Goal: Information Seeking & Learning: Learn about a topic

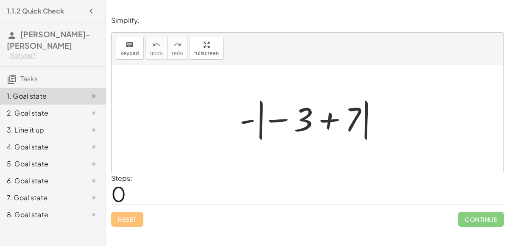
click at [181, 143] on div at bounding box center [308, 118] width 392 height 109
click at [117, 195] on span "0" at bounding box center [118, 194] width 15 height 26
click at [236, 121] on div at bounding box center [310, 118] width 151 height 47
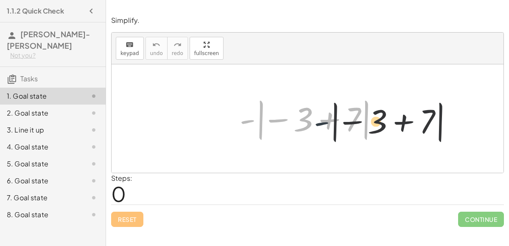
drag, startPoint x: 249, startPoint y: 121, endPoint x: 329, endPoint y: 123, distance: 80.1
click at [329, 123] on div at bounding box center [310, 118] width 151 height 47
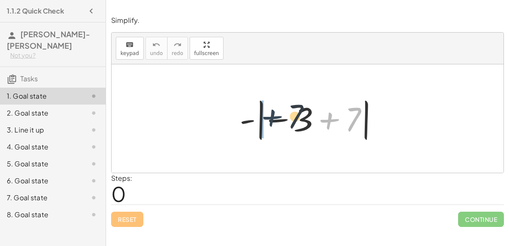
drag, startPoint x: 330, startPoint y: 121, endPoint x: 253, endPoint y: 114, distance: 77.1
click at [253, 114] on div at bounding box center [310, 118] width 151 height 47
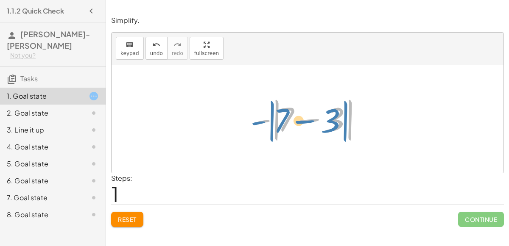
click at [262, 122] on div at bounding box center [310, 119] width 119 height 49
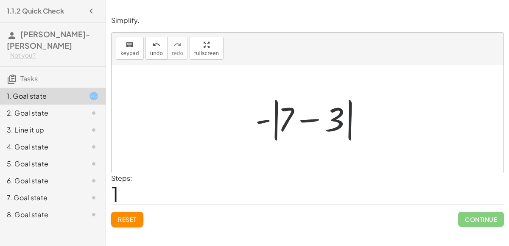
click at [307, 117] on div at bounding box center [310, 119] width 119 height 49
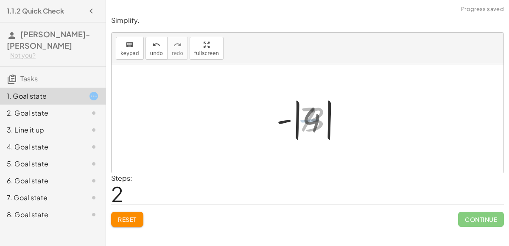
click at [309, 122] on div at bounding box center [310, 118] width 71 height 47
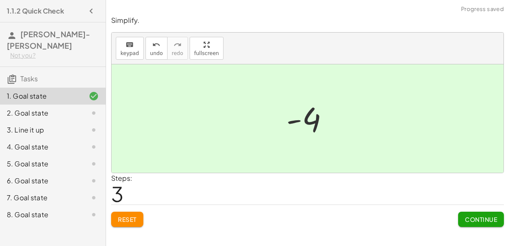
click at [462, 218] on button "Continue" at bounding box center [481, 219] width 46 height 15
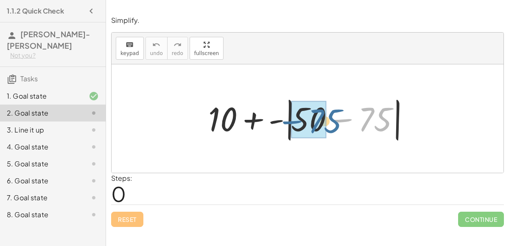
drag, startPoint x: 383, startPoint y: 116, endPoint x: 328, endPoint y: 117, distance: 55.5
click at [328, 117] on div at bounding box center [311, 119] width 214 height 49
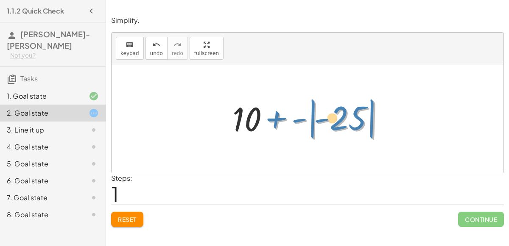
click at [298, 119] on div at bounding box center [310, 118] width 165 height 47
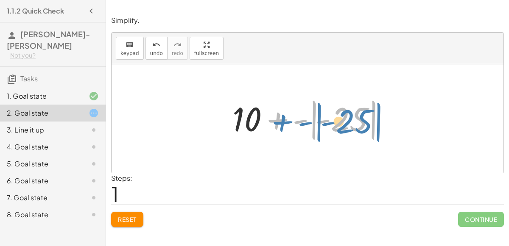
drag, startPoint x: 321, startPoint y: 121, endPoint x: 326, endPoint y: 123, distance: 5.8
click at [326, 123] on div at bounding box center [310, 118] width 165 height 47
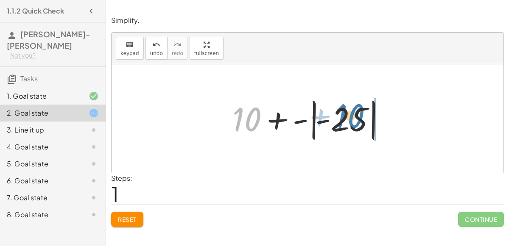
drag, startPoint x: 251, startPoint y: 118, endPoint x: 354, endPoint y: 114, distance: 103.1
click at [354, 114] on div at bounding box center [310, 118] width 165 height 47
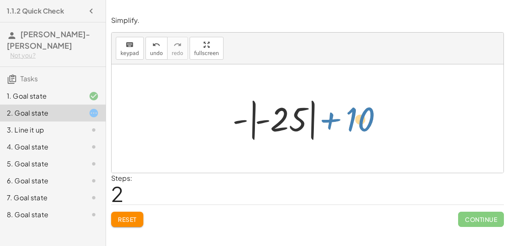
click at [331, 121] on div at bounding box center [310, 118] width 165 height 47
drag, startPoint x: 331, startPoint y: 120, endPoint x: 340, endPoint y: 117, distance: 9.8
click at [340, 117] on div at bounding box center [310, 118] width 165 height 47
click at [262, 123] on div at bounding box center [310, 118] width 165 height 47
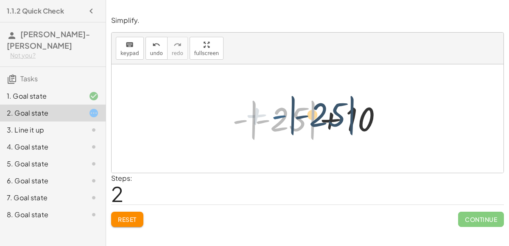
drag, startPoint x: 238, startPoint y: 123, endPoint x: 273, endPoint y: 118, distance: 35.4
click at [273, 118] on div at bounding box center [310, 118] width 165 height 47
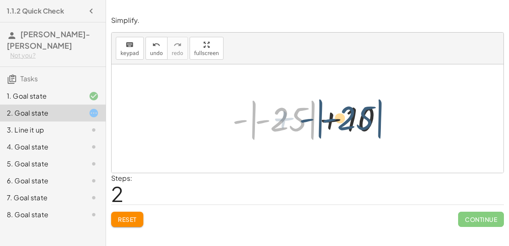
drag, startPoint x: 263, startPoint y: 118, endPoint x: 331, endPoint y: 117, distance: 67.8
click at [331, 117] on div at bounding box center [310, 118] width 165 height 47
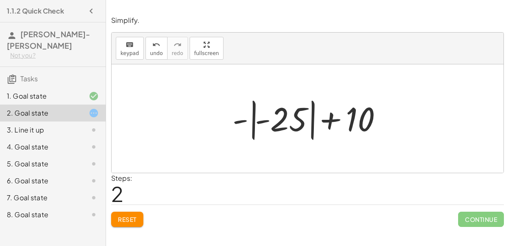
click at [263, 123] on div at bounding box center [310, 118] width 165 height 47
click at [159, 49] on button "undo undo" at bounding box center [156, 48] width 22 height 23
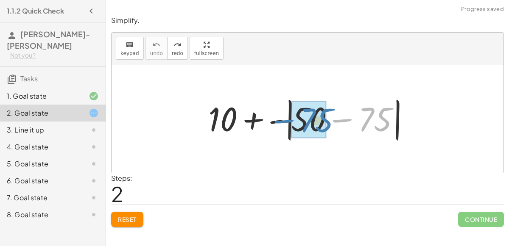
drag, startPoint x: 374, startPoint y: 113, endPoint x: 316, endPoint y: 114, distance: 57.7
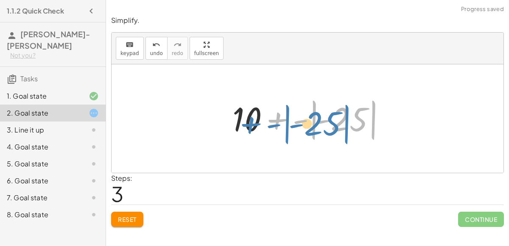
drag, startPoint x: 295, startPoint y: 122, endPoint x: 268, endPoint y: 125, distance: 27.4
click at [268, 125] on div at bounding box center [310, 118] width 165 height 47
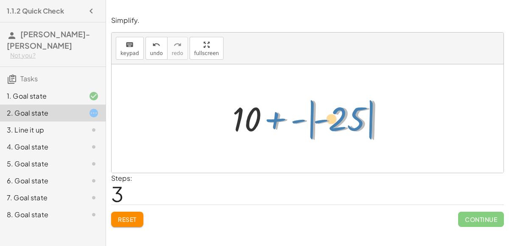
drag, startPoint x: 274, startPoint y: 120, endPoint x: 278, endPoint y: 118, distance: 4.6
click at [278, 118] on div at bounding box center [310, 118] width 165 height 47
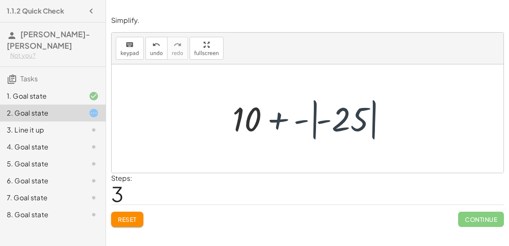
click at [309, 123] on div at bounding box center [310, 118] width 165 height 47
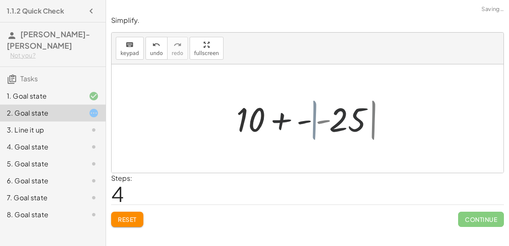
click at [303, 120] on div at bounding box center [311, 119] width 136 height 44
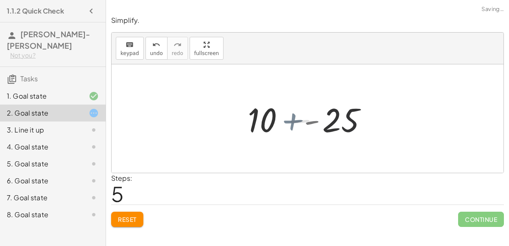
click at [303, 120] on div at bounding box center [311, 119] width 120 height 44
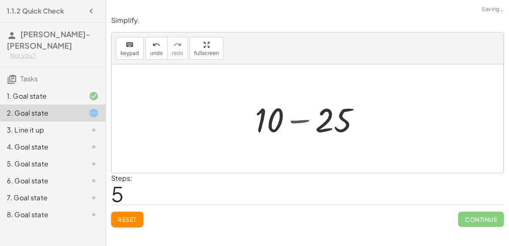
click at [304, 120] on div at bounding box center [311, 119] width 120 height 44
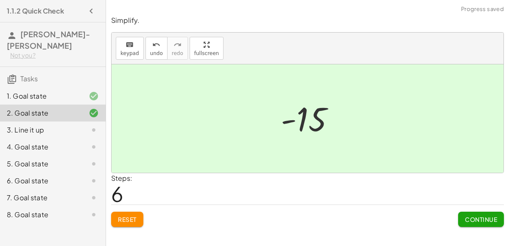
click at [465, 216] on span "Continue" at bounding box center [481, 220] width 32 height 8
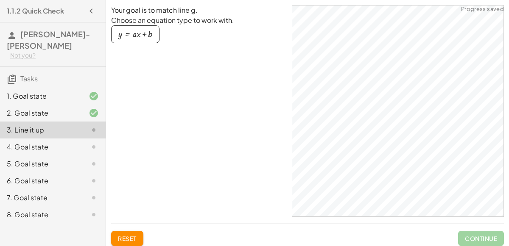
click at [150, 36] on div "button" at bounding box center [135, 34] width 34 height 9
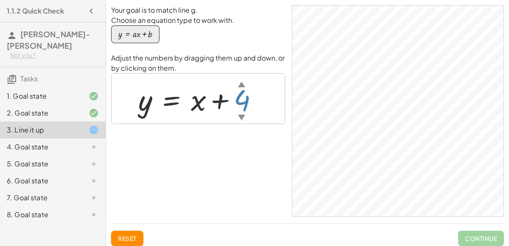
click at [240, 117] on div "▼" at bounding box center [241, 117] width 7 height 11
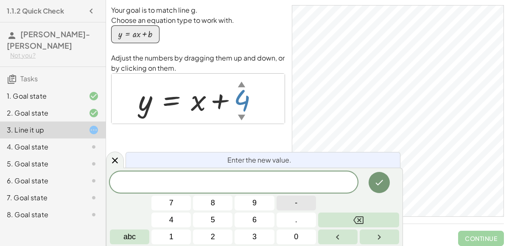
click at [279, 202] on button "-" at bounding box center [295, 203] width 39 height 15
click at [182, 231] on button "1" at bounding box center [170, 237] width 39 height 15
click at [381, 190] on button "Done" at bounding box center [378, 182] width 21 height 21
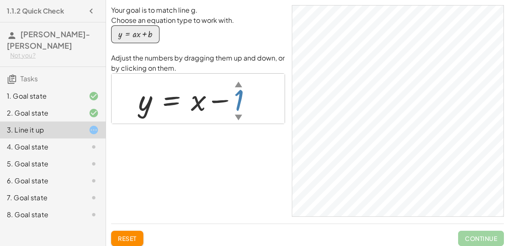
click at [240, 84] on div "▲" at bounding box center [238, 84] width 7 height 11
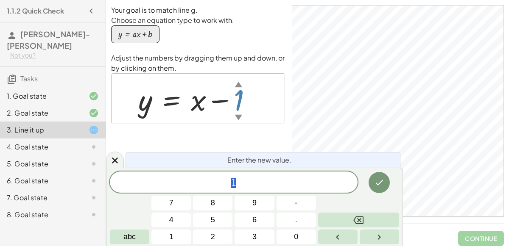
click at [240, 84] on div "▲" at bounding box center [238, 84] width 7 height 11
click at [239, 84] on div "▲" at bounding box center [238, 84] width 7 height 11
click at [301, 206] on button "-" at bounding box center [295, 203] width 39 height 15
click at [214, 234] on span "2" at bounding box center [213, 236] width 4 height 11
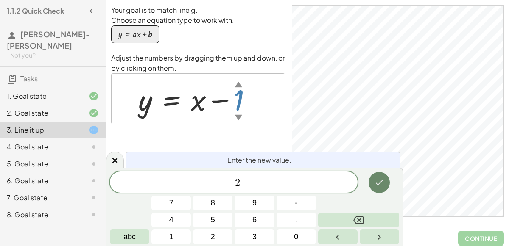
click at [378, 186] on icon "Done" at bounding box center [379, 183] width 10 height 10
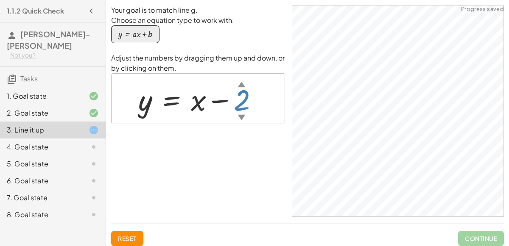
click at [240, 98] on div at bounding box center [201, 99] width 135 height 39
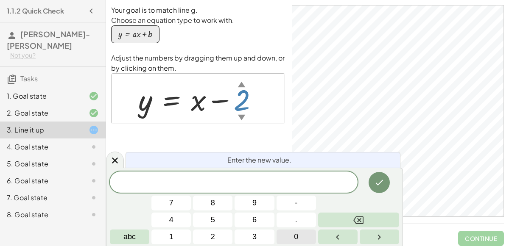
click at [305, 237] on button "0" at bounding box center [295, 237] width 39 height 15
click at [376, 183] on icon "Done" at bounding box center [379, 183] width 10 height 10
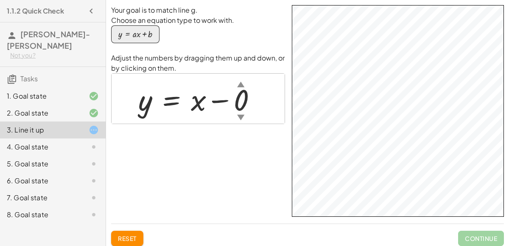
click at [193, 106] on div at bounding box center [201, 99] width 134 height 39
drag, startPoint x: 193, startPoint y: 105, endPoint x: 157, endPoint y: 106, distance: 36.5
click at [157, 106] on div at bounding box center [201, 99] width 134 height 39
drag, startPoint x: 147, startPoint y: 103, endPoint x: 187, endPoint y: 101, distance: 40.3
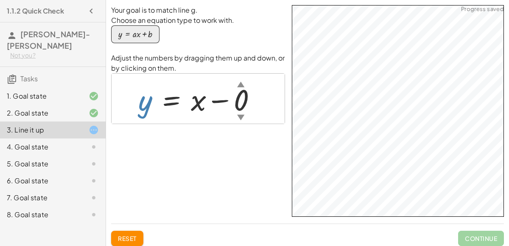
click at [187, 101] on div at bounding box center [201, 99] width 134 height 39
click at [241, 83] on div "▲" at bounding box center [240, 84] width 7 height 11
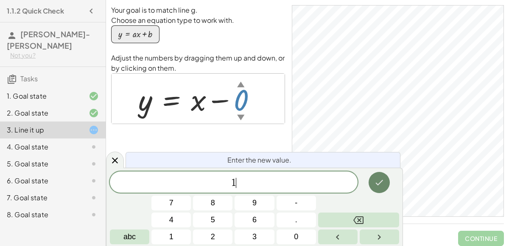
click at [382, 178] on icon "Done" at bounding box center [379, 183] width 10 height 10
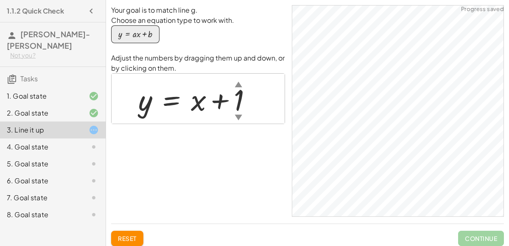
click at [242, 105] on div at bounding box center [198, 99] width 129 height 39
click at [241, 96] on div at bounding box center [201, 99] width 134 height 39
click at [243, 101] on div at bounding box center [201, 99] width 134 height 39
drag, startPoint x: 140, startPoint y: 113, endPoint x: 211, endPoint y: 107, distance: 70.6
click at [211, 107] on div at bounding box center [198, 99] width 129 height 39
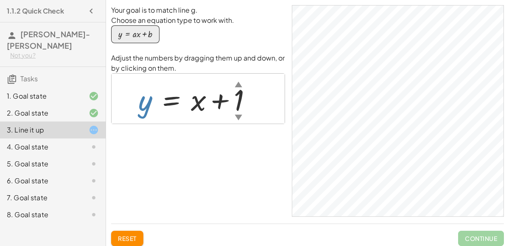
click at [143, 100] on div at bounding box center [198, 99] width 129 height 39
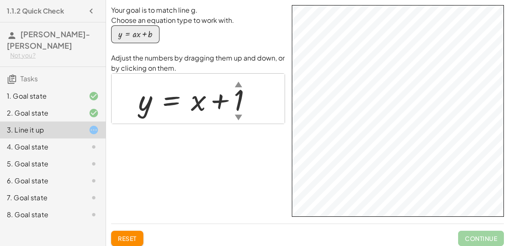
click at [238, 101] on div at bounding box center [198, 99] width 129 height 39
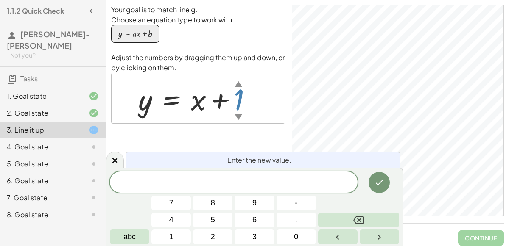
scroll to position [11, 0]
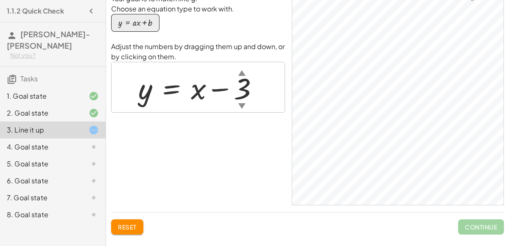
click at [246, 92] on div at bounding box center [202, 87] width 136 height 39
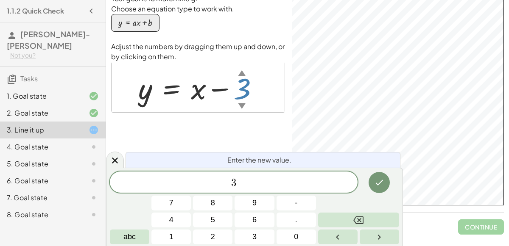
click at [270, 139] on div "Your goal is to match line g. Choose an equation type to work with. y = + · a ·…" at bounding box center [198, 100] width 174 height 212
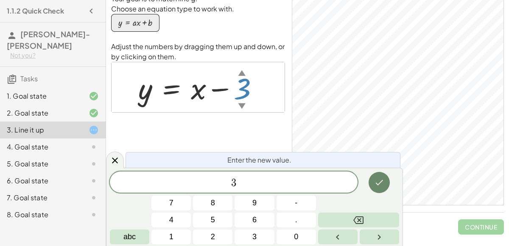
click at [381, 184] on icon "Done" at bounding box center [379, 183] width 10 height 10
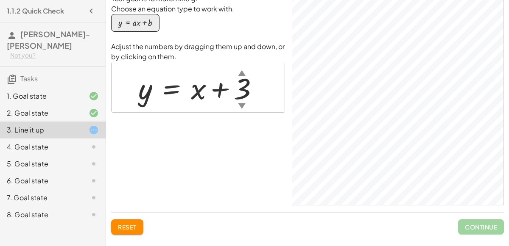
click at [249, 86] on div at bounding box center [202, 87] width 136 height 39
click at [135, 228] on span "Reset" at bounding box center [127, 227] width 19 height 8
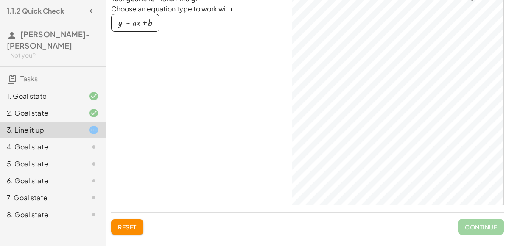
click at [139, 29] on button "y = + · a · x + b" at bounding box center [135, 23] width 48 height 18
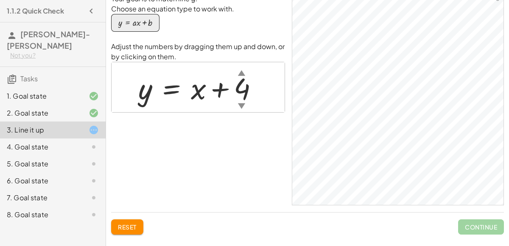
scroll to position [0, 0]
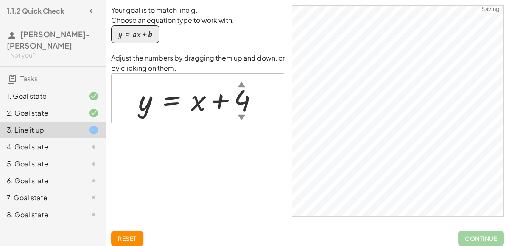
click at [146, 26] on button "y = + · a · x + b" at bounding box center [135, 34] width 48 height 18
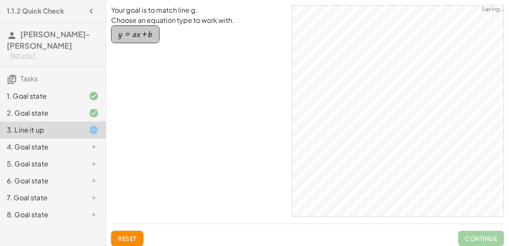
click at [146, 26] on button "y = + · a · x + b" at bounding box center [135, 34] width 48 height 18
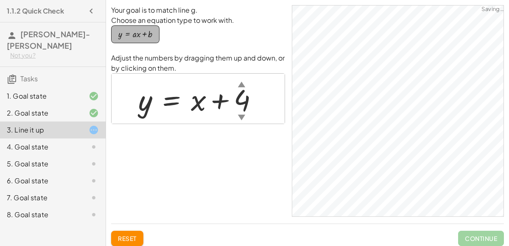
click at [146, 26] on button "y = + · a · x + b" at bounding box center [135, 34] width 48 height 18
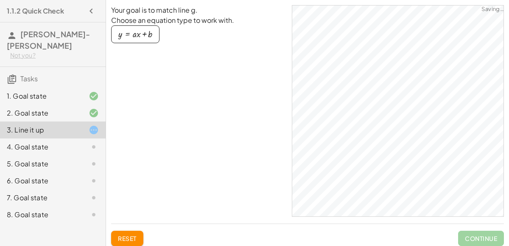
click at [146, 26] on button "y = + · a · x + b" at bounding box center [135, 34] width 48 height 18
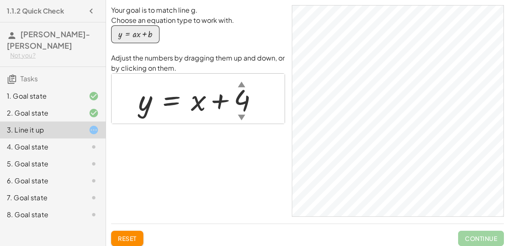
click at [75, 144] on div "4. Goal state" at bounding box center [41, 147] width 68 height 10
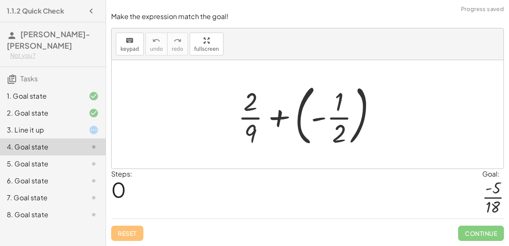
click at [323, 113] on div at bounding box center [311, 114] width 154 height 70
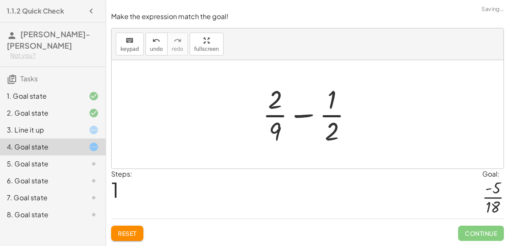
click at [317, 118] on div at bounding box center [310, 114] width 105 height 65
click at [303, 116] on div at bounding box center [310, 114] width 105 height 65
drag, startPoint x: 335, startPoint y: 127, endPoint x: 337, endPoint y: 123, distance: 5.1
click at [337, 123] on div at bounding box center [310, 114] width 105 height 65
drag, startPoint x: 273, startPoint y: 100, endPoint x: 335, endPoint y: 130, distance: 68.1
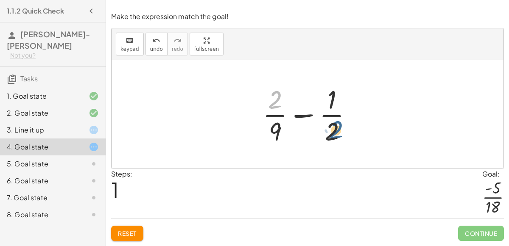
click at [335, 130] on div at bounding box center [310, 114] width 105 height 65
drag, startPoint x: 270, startPoint y: 128, endPoint x: 333, endPoint y: 105, distance: 66.9
click at [333, 105] on div at bounding box center [310, 114] width 105 height 65
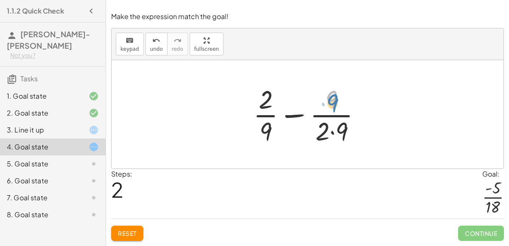
click at [332, 103] on div at bounding box center [310, 114] width 123 height 65
drag, startPoint x: 266, startPoint y: 102, endPoint x: 270, endPoint y: 131, distance: 29.5
click at [270, 131] on div at bounding box center [310, 114] width 123 height 65
drag, startPoint x: 329, startPoint y: 100, endPoint x: 264, endPoint y: 100, distance: 64.9
click at [264, 100] on div at bounding box center [310, 114] width 123 height 65
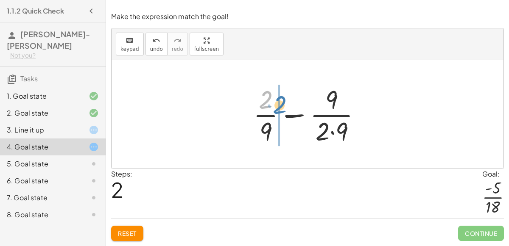
drag, startPoint x: 265, startPoint y: 101, endPoint x: 280, endPoint y: 106, distance: 16.1
click at [280, 106] on div at bounding box center [310, 114] width 123 height 65
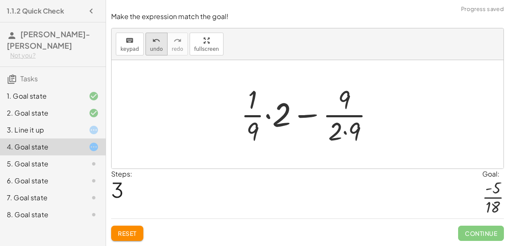
click at [152, 36] on icon "undo" at bounding box center [156, 41] width 8 height 10
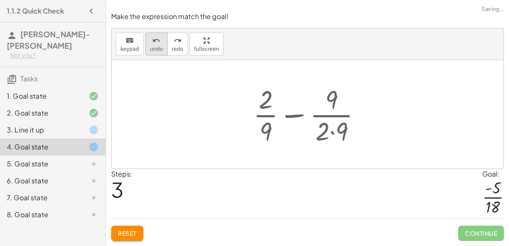
click at [152, 36] on icon "undo" at bounding box center [156, 41] width 8 height 10
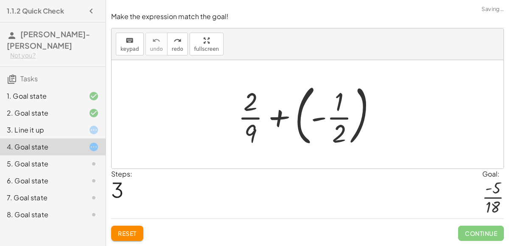
click at [276, 116] on div at bounding box center [311, 114] width 154 height 70
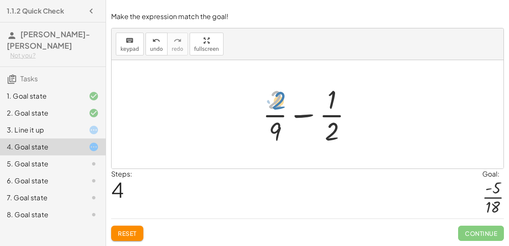
click at [281, 106] on div at bounding box center [310, 114] width 105 height 65
drag, startPoint x: 276, startPoint y: 126, endPoint x: 341, endPoint y: 129, distance: 64.5
click at [341, 129] on div at bounding box center [310, 114] width 105 height 65
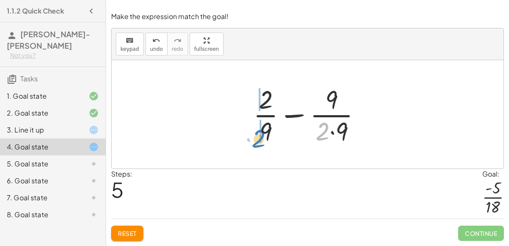
drag, startPoint x: 323, startPoint y: 131, endPoint x: 261, endPoint y: 137, distance: 62.1
click at [261, 137] on div at bounding box center [310, 114] width 123 height 65
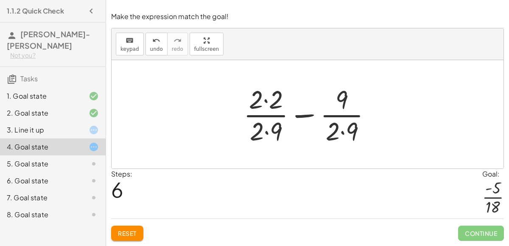
click at [267, 131] on div at bounding box center [310, 114] width 143 height 65
click at [346, 134] on div at bounding box center [310, 114] width 143 height 65
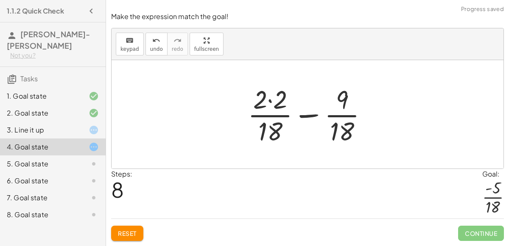
click at [270, 102] on div at bounding box center [310, 114] width 135 height 65
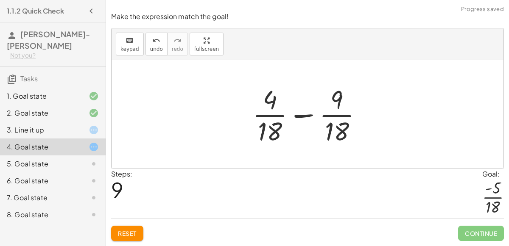
click at [308, 116] on div at bounding box center [310, 114] width 125 height 65
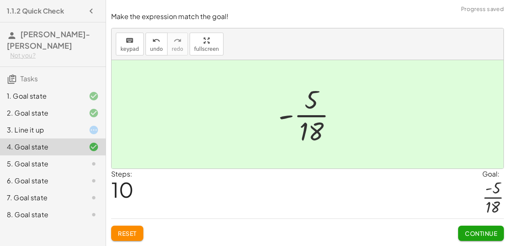
click at [479, 237] on span "Continue" at bounding box center [481, 234] width 32 height 8
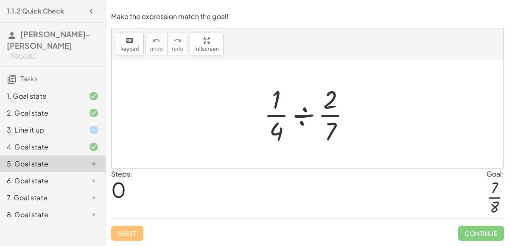
click at [302, 117] on div at bounding box center [310, 114] width 102 height 65
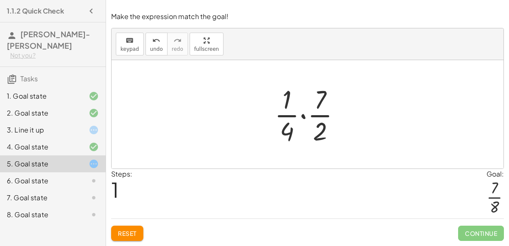
click at [125, 238] on button "Reset" at bounding box center [127, 233] width 32 height 15
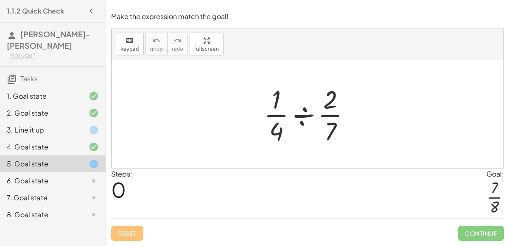
click at [305, 123] on div at bounding box center [310, 114] width 102 height 65
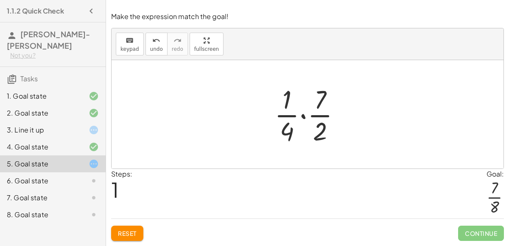
click at [301, 136] on div at bounding box center [310, 114] width 81 height 65
click at [302, 119] on div at bounding box center [310, 114] width 81 height 65
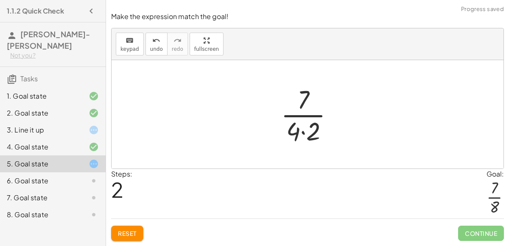
click at [303, 133] on div at bounding box center [310, 114] width 68 height 65
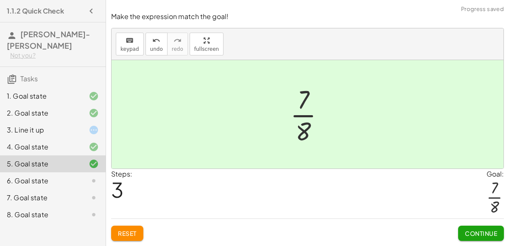
click at [481, 231] on span "Continue" at bounding box center [481, 234] width 32 height 8
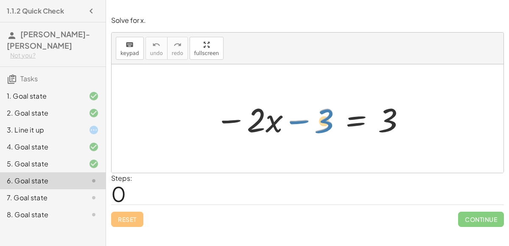
click at [294, 123] on div at bounding box center [311, 119] width 200 height 44
click at [299, 120] on div at bounding box center [311, 119] width 200 height 44
click at [231, 120] on div at bounding box center [311, 119] width 200 height 44
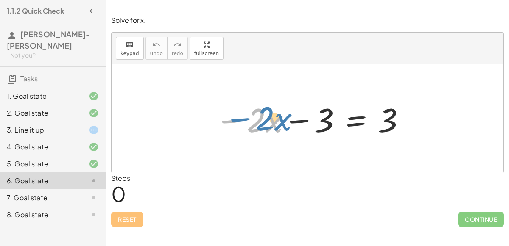
drag, startPoint x: 231, startPoint y: 120, endPoint x: 239, endPoint y: 118, distance: 8.7
click at [239, 118] on div at bounding box center [311, 119] width 200 height 44
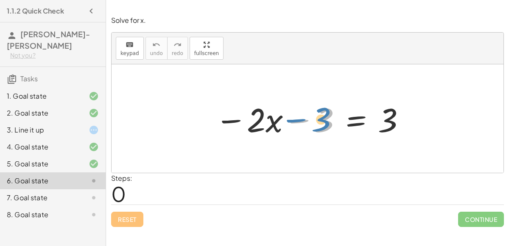
click at [320, 120] on div at bounding box center [311, 119] width 200 height 44
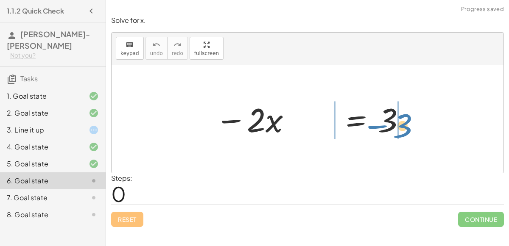
drag, startPoint x: 320, startPoint y: 120, endPoint x: 399, endPoint y: 122, distance: 78.9
click at [399, 122] on div at bounding box center [311, 119] width 200 height 44
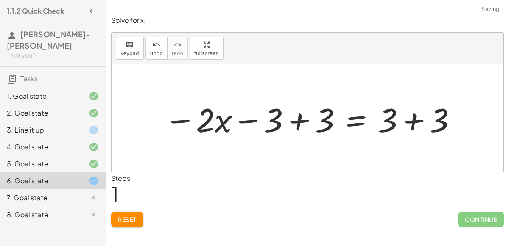
click at [131, 212] on button "Reset" at bounding box center [127, 219] width 32 height 15
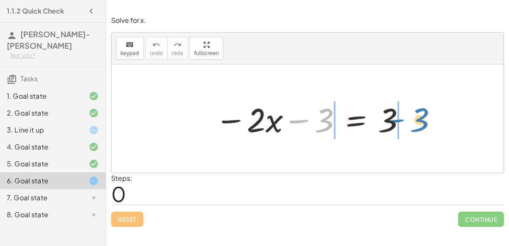
drag, startPoint x: 326, startPoint y: 125, endPoint x: 421, endPoint y: 124, distance: 95.4
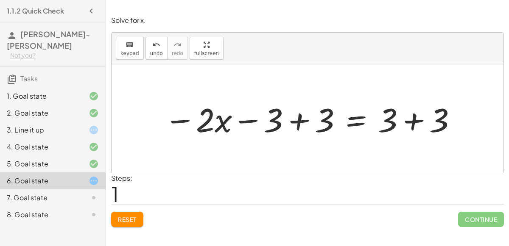
click at [296, 127] on div at bounding box center [311, 119] width 302 height 44
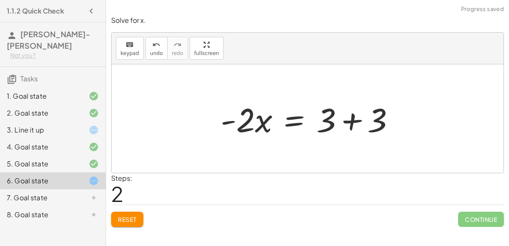
click at [416, 116] on div at bounding box center [308, 118] width 392 height 109
click at [353, 118] on div at bounding box center [311, 119] width 190 height 44
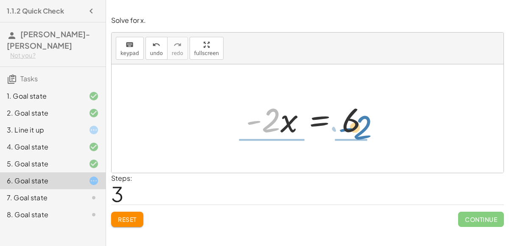
drag, startPoint x: 270, startPoint y: 122, endPoint x: 362, endPoint y: 129, distance: 91.8
click at [362, 129] on div at bounding box center [311, 119] width 138 height 44
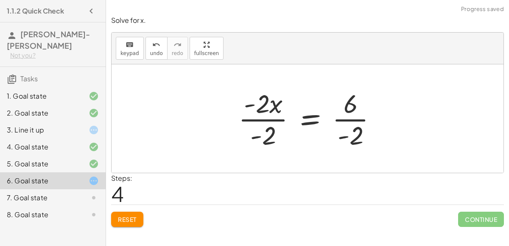
click at [273, 120] on div at bounding box center [311, 118] width 154 height 65
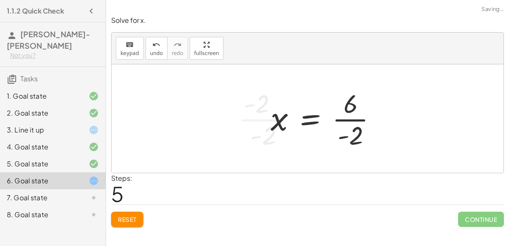
click at [344, 117] on div at bounding box center [326, 118] width 121 height 65
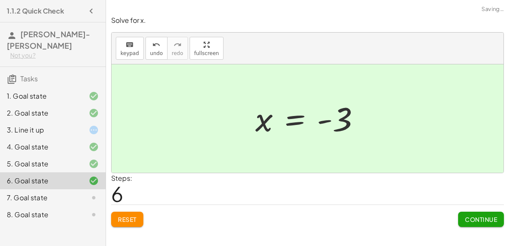
click at [468, 212] on button "Continue" at bounding box center [481, 219] width 46 height 15
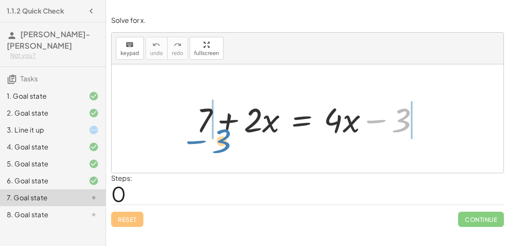
drag, startPoint x: 404, startPoint y: 122, endPoint x: 224, endPoint y: 143, distance: 181.4
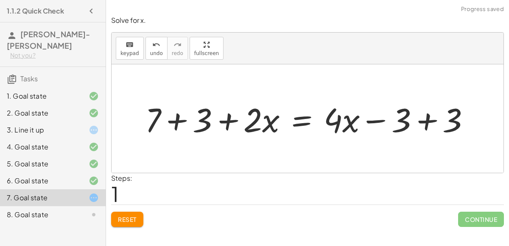
click at [179, 120] on div at bounding box center [311, 119] width 340 height 44
click at [420, 116] on div at bounding box center [330, 119] width 302 height 44
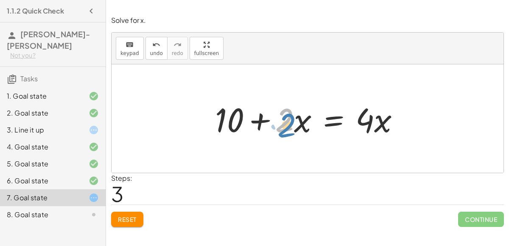
click at [286, 126] on div at bounding box center [311, 119] width 200 height 44
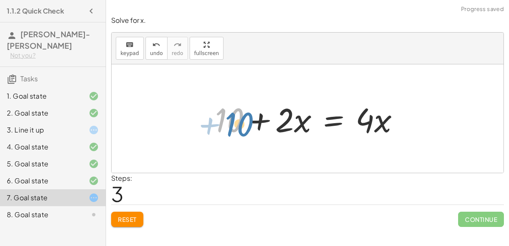
drag, startPoint x: 242, startPoint y: 124, endPoint x: 250, endPoint y: 125, distance: 8.1
click at [250, 125] on div at bounding box center [311, 119] width 200 height 44
click at [233, 122] on div at bounding box center [311, 119] width 200 height 44
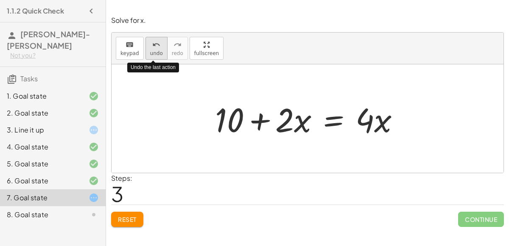
click at [152, 45] on icon "undo" at bounding box center [156, 45] width 8 height 10
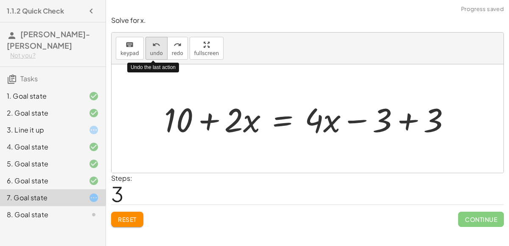
click at [152, 45] on icon "undo" at bounding box center [156, 45] width 8 height 10
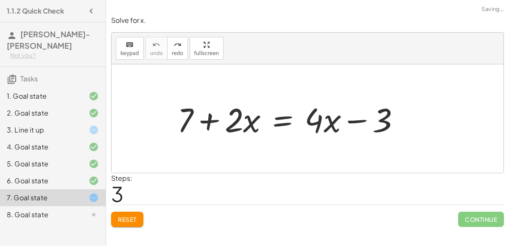
click at [135, 218] on span "Reset" at bounding box center [127, 220] width 19 height 8
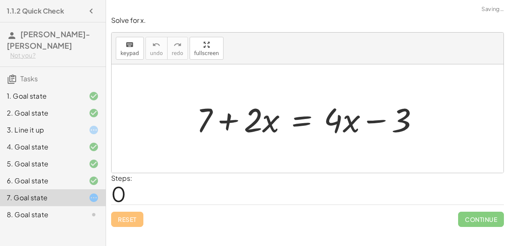
click at [135, 218] on div "Reset Continue" at bounding box center [307, 216] width 393 height 22
drag, startPoint x: 371, startPoint y: 122, endPoint x: 385, endPoint y: 122, distance: 13.6
click at [385, 122] on div at bounding box center [311, 119] width 238 height 44
drag, startPoint x: 256, startPoint y: 129, endPoint x: 268, endPoint y: 131, distance: 12.0
click at [268, 131] on div at bounding box center [311, 119] width 238 height 44
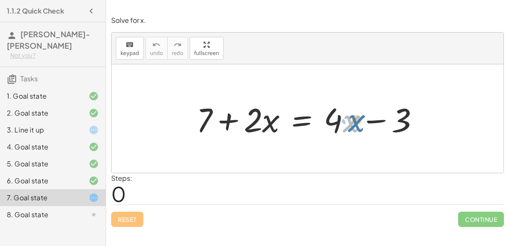
click at [346, 125] on div at bounding box center [311, 119] width 238 height 44
click at [332, 118] on div at bounding box center [311, 119] width 238 height 44
click at [257, 124] on div at bounding box center [311, 119] width 238 height 44
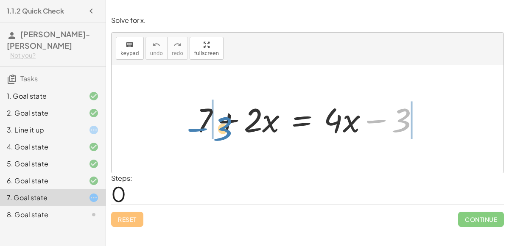
drag, startPoint x: 383, startPoint y: 113, endPoint x: 204, endPoint y: 122, distance: 179.1
click at [204, 122] on div at bounding box center [311, 119] width 238 height 44
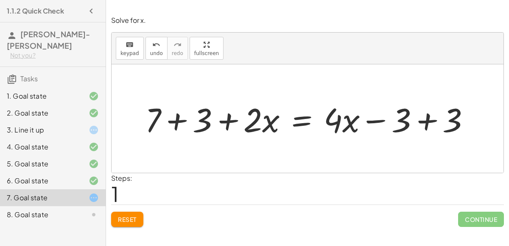
click at [179, 121] on div at bounding box center [311, 119] width 340 height 44
click at [421, 123] on div at bounding box center [330, 119] width 302 height 44
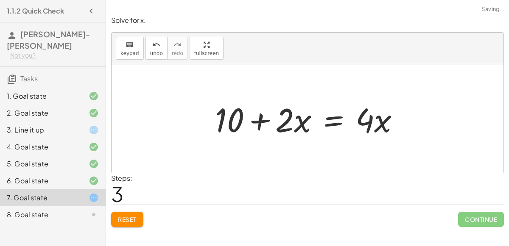
click at [184, 123] on div at bounding box center [308, 118] width 392 height 109
drag, startPoint x: 284, startPoint y: 117, endPoint x: 289, endPoint y: 116, distance: 5.6
click at [289, 116] on div at bounding box center [311, 119] width 200 height 44
click at [229, 119] on div at bounding box center [311, 119] width 200 height 44
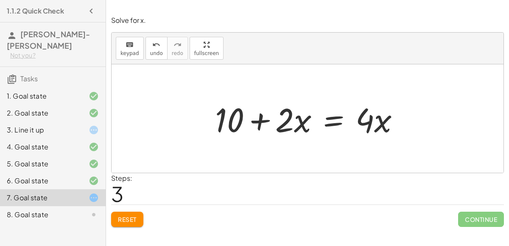
click at [267, 120] on div at bounding box center [311, 119] width 200 height 44
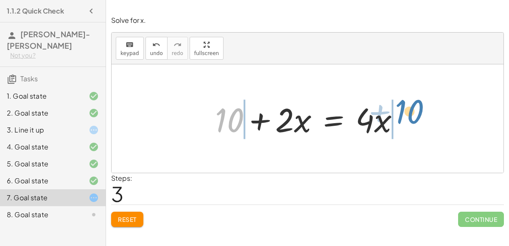
drag, startPoint x: 231, startPoint y: 116, endPoint x: 409, endPoint y: 109, distance: 178.6
click at [409, 109] on div at bounding box center [311, 119] width 200 height 44
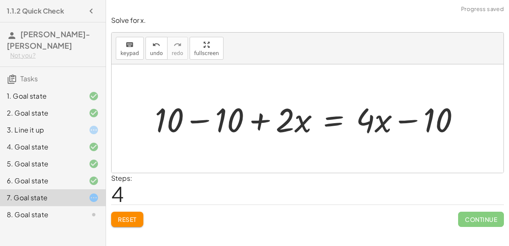
click at [260, 122] on div at bounding box center [311, 119] width 321 height 44
click at [220, 118] on div at bounding box center [311, 119] width 321 height 44
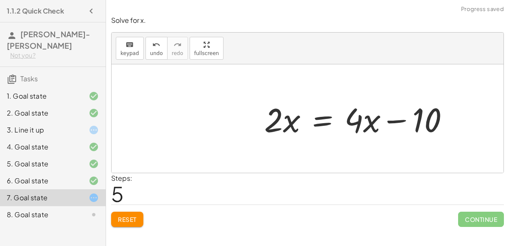
click at [415, 121] on div at bounding box center [308, 118] width 392 height 109
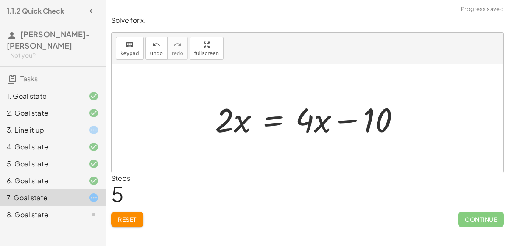
click at [346, 120] on div at bounding box center [311, 119] width 200 height 44
click at [348, 122] on div at bounding box center [311, 119] width 200 height 44
click at [384, 117] on div at bounding box center [311, 119] width 200 height 44
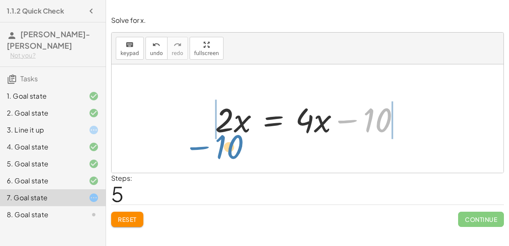
drag, startPoint x: 384, startPoint y: 117, endPoint x: 235, endPoint y: 143, distance: 151.5
click at [235, 143] on div "+ 7 + · 2 · x = + · 4 · x − 3 + 7 + 3 + · 2 · x = + · 4 · x − 3 + 3 + 10 + · 2 …" at bounding box center [308, 118] width 392 height 109
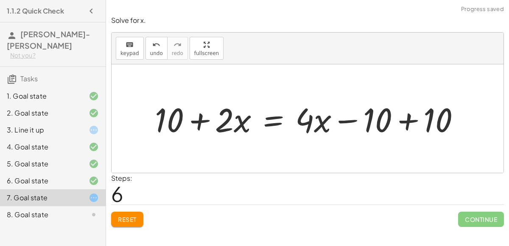
click at [205, 123] on div at bounding box center [311, 119] width 321 height 44
click at [393, 117] on div at bounding box center [311, 119] width 321 height 44
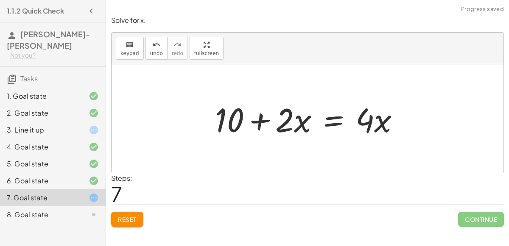
click at [261, 116] on div at bounding box center [311, 119] width 200 height 44
click at [121, 222] on span "Reset" at bounding box center [127, 220] width 19 height 8
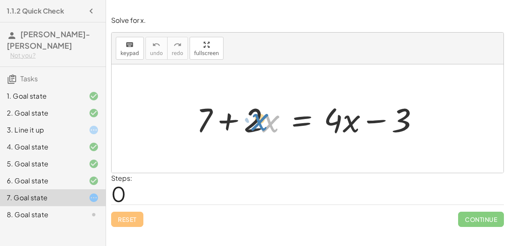
drag, startPoint x: 263, startPoint y: 123, endPoint x: 251, endPoint y: 121, distance: 12.5
click at [251, 121] on div at bounding box center [311, 119] width 238 height 44
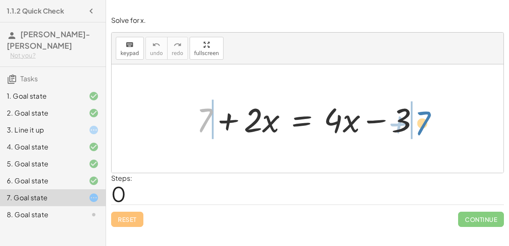
drag, startPoint x: 205, startPoint y: 115, endPoint x: 422, endPoint y: 118, distance: 217.1
click at [422, 118] on div at bounding box center [311, 119] width 238 height 44
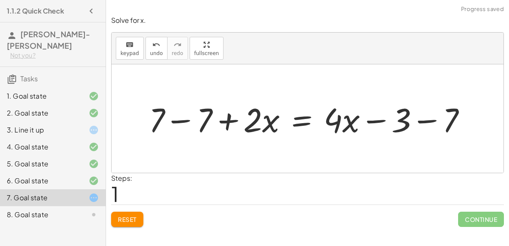
click at [187, 115] on div at bounding box center [311, 119] width 332 height 44
click at [431, 118] on div at bounding box center [358, 119] width 238 height 44
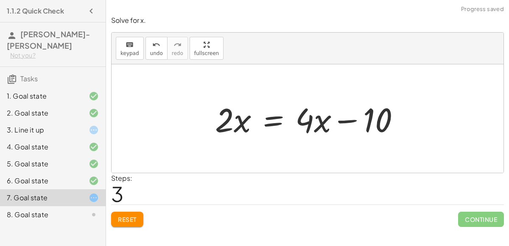
click at [347, 116] on div at bounding box center [311, 119] width 200 height 44
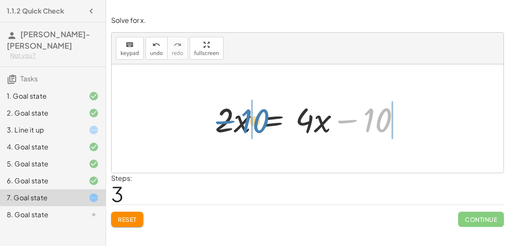
drag, startPoint x: 382, startPoint y: 117, endPoint x: 260, endPoint y: 117, distance: 122.1
click at [260, 117] on div at bounding box center [311, 119] width 200 height 44
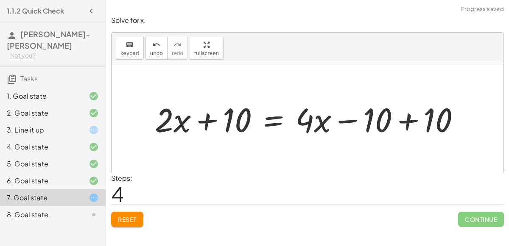
click at [206, 122] on div at bounding box center [311, 119] width 321 height 44
click at [415, 124] on div at bounding box center [311, 119] width 321 height 44
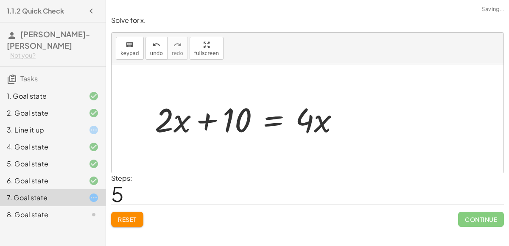
click at [220, 123] on div at bounding box center [251, 119] width 200 height 44
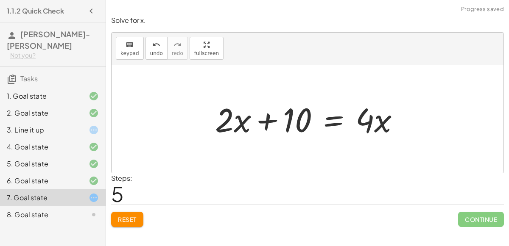
click at [268, 116] on div at bounding box center [311, 119] width 200 height 44
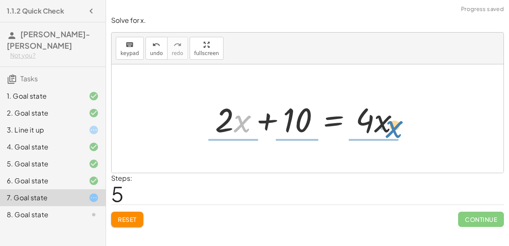
drag, startPoint x: 244, startPoint y: 123, endPoint x: 397, endPoint y: 128, distance: 153.5
click at [397, 128] on div at bounding box center [311, 119] width 200 height 44
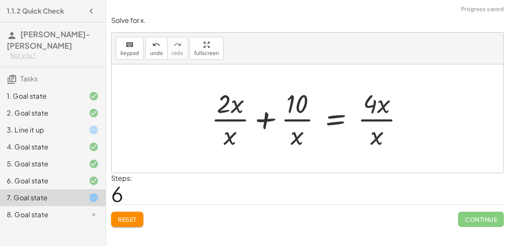
click at [269, 119] on div at bounding box center [311, 118] width 208 height 65
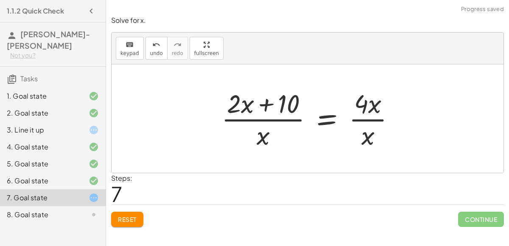
click at [274, 109] on div at bounding box center [311, 118] width 189 height 65
click at [265, 106] on div at bounding box center [310, 118] width 189 height 65
click at [256, 145] on div at bounding box center [310, 118] width 189 height 65
click at [331, 122] on div at bounding box center [310, 118] width 189 height 65
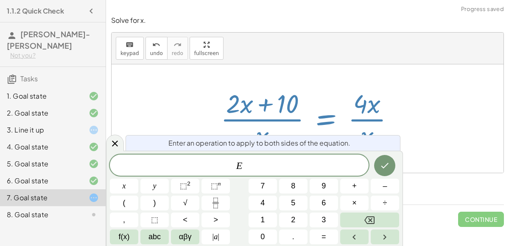
click at [379, 125] on div at bounding box center [310, 118] width 189 height 65
click at [173, 65] on div at bounding box center [308, 118] width 392 height 109
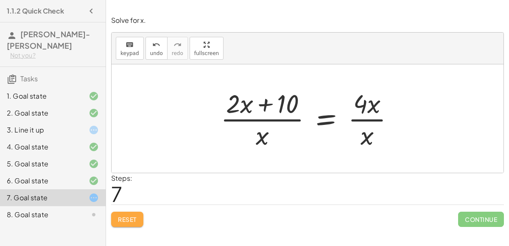
click at [131, 212] on button "Reset" at bounding box center [127, 219] width 32 height 15
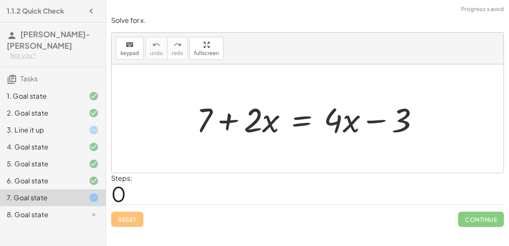
click at [134, 217] on div "Reset Continue" at bounding box center [307, 216] width 393 height 22
click at [213, 128] on div at bounding box center [311, 119] width 238 height 44
drag, startPoint x: 200, startPoint y: 118, endPoint x: 223, endPoint y: 122, distance: 23.3
click at [223, 122] on div at bounding box center [311, 119] width 238 height 44
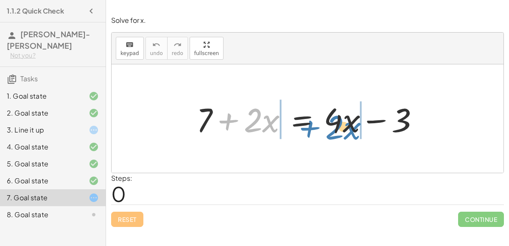
drag, startPoint x: 241, startPoint y: 117, endPoint x: 322, endPoint y: 125, distance: 81.7
click at [322, 125] on div at bounding box center [311, 119] width 238 height 44
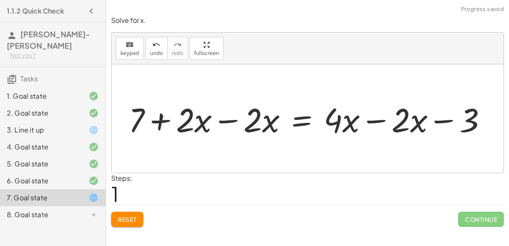
click at [225, 120] on div at bounding box center [310, 119] width 373 height 44
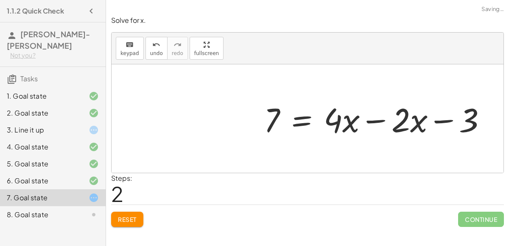
click at [373, 122] on div at bounding box center [378, 119] width 238 height 44
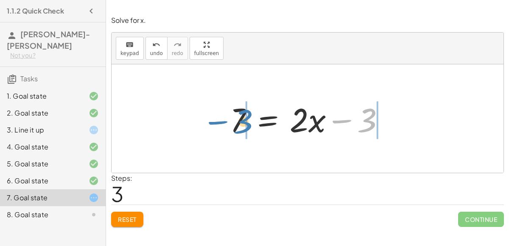
drag, startPoint x: 343, startPoint y: 122, endPoint x: 220, endPoint y: 123, distance: 123.8
click at [220, 123] on div "+ 7 + · 2 · x = + · 4 · x − 3 + 7 + · 2 · x − · 2 · x = + · 4 · x − · 2 · x − 3…" at bounding box center [307, 119] width 181 height 48
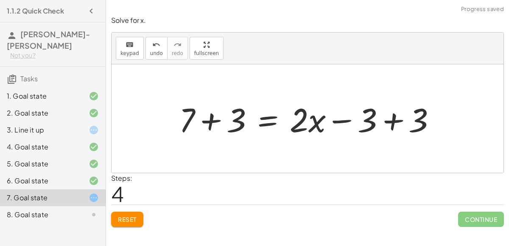
click at [393, 121] on div at bounding box center [311, 119] width 272 height 44
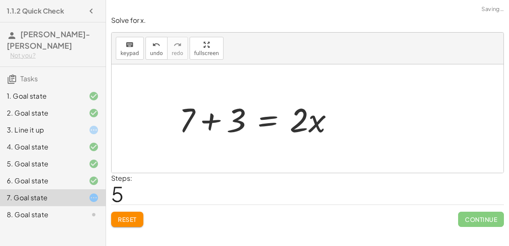
click at [210, 119] on div at bounding box center [308, 118] width 392 height 109
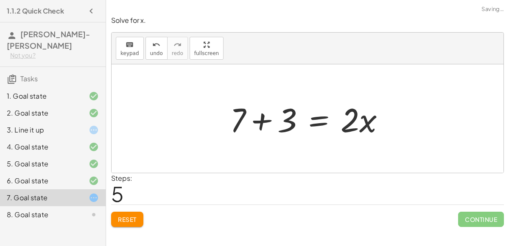
click at [271, 117] on div at bounding box center [311, 119] width 170 height 44
click at [266, 120] on div at bounding box center [330, 119] width 132 height 44
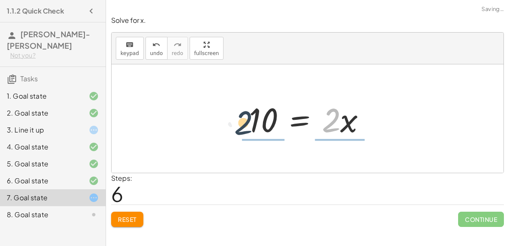
drag, startPoint x: 336, startPoint y: 118, endPoint x: 253, endPoint y: 122, distance: 83.2
click at [253, 122] on div at bounding box center [311, 119] width 132 height 44
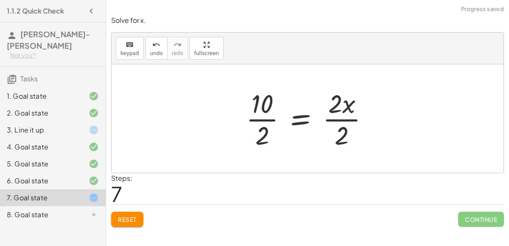
click at [263, 123] on div at bounding box center [311, 118] width 138 height 65
click at [325, 119] on div at bounding box center [318, 118] width 124 height 65
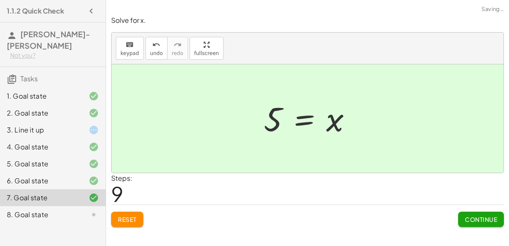
click at [463, 219] on button "Continue" at bounding box center [481, 219] width 46 height 15
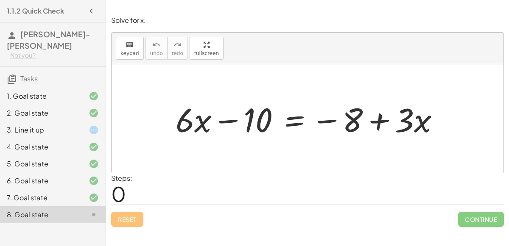
click at [225, 119] on div at bounding box center [310, 119] width 279 height 44
drag, startPoint x: 357, startPoint y: 113, endPoint x: 275, endPoint y: 114, distance: 81.8
click at [275, 114] on div at bounding box center [310, 119] width 279 height 44
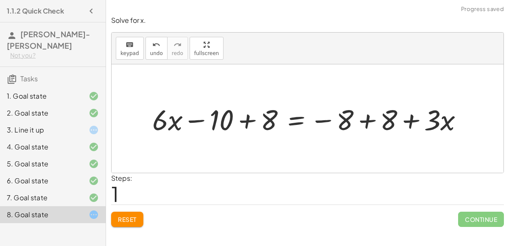
click at [250, 120] on div at bounding box center [311, 118] width 326 height 37
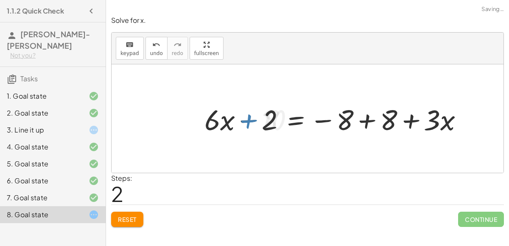
click at [363, 120] on div at bounding box center [336, 118] width 273 height 37
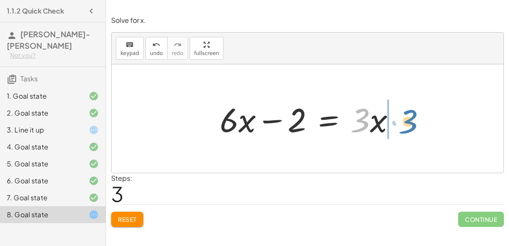
drag, startPoint x: 369, startPoint y: 118, endPoint x: 419, endPoint y: 118, distance: 50.5
click at [419, 118] on div "+ · 6 · x − 10 = − 8 + · 3 · x + · 6 · x − 10 + 8 = − 8 + 8 + · 3 · x + · 6 · x…" at bounding box center [308, 118] width 392 height 109
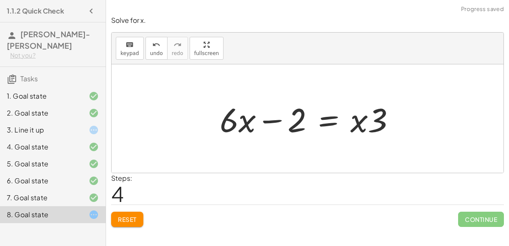
click at [128, 220] on span "Reset" at bounding box center [127, 220] width 19 height 8
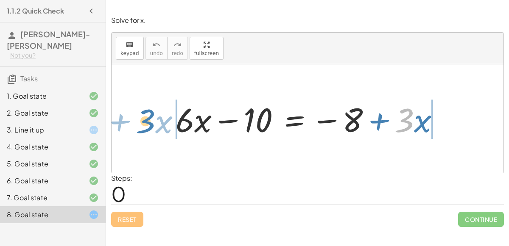
drag, startPoint x: 411, startPoint y: 114, endPoint x: 153, endPoint y: 115, distance: 257.8
click at [153, 115] on div "· 3 + · x + · 6 · x − 10 = − 8 + · 3 · x" at bounding box center [308, 118] width 392 height 109
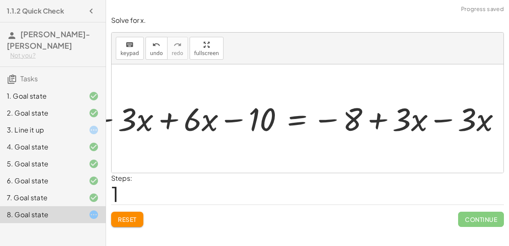
click at [166, 119] on div at bounding box center [297, 118] width 328 height 33
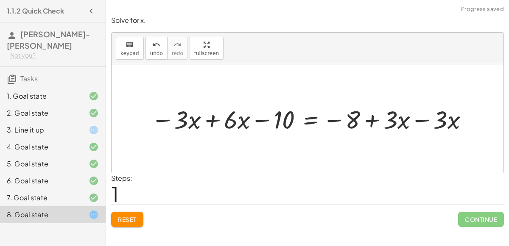
click at [217, 118] on div at bounding box center [311, 118] width 328 height 33
click at [427, 118] on div at bounding box center [349, 118] width 260 height 33
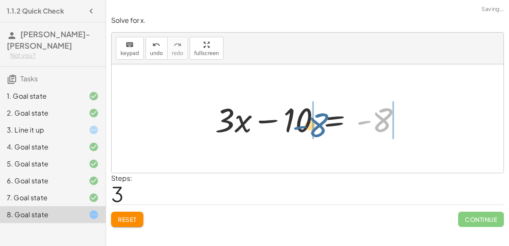
drag, startPoint x: 389, startPoint y: 117, endPoint x: 325, endPoint y: 123, distance: 63.8
click at [325, 123] on div at bounding box center [311, 119] width 201 height 44
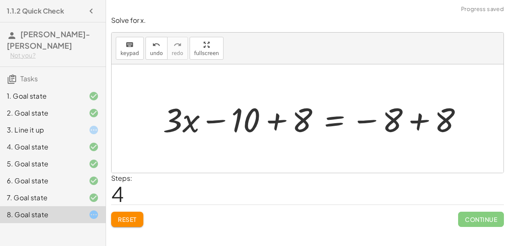
click at [282, 120] on div at bounding box center [316, 119] width 315 height 44
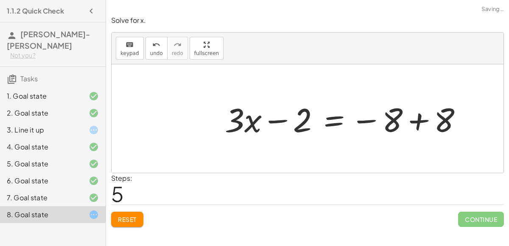
click at [401, 116] on div at bounding box center [346, 119] width 253 height 44
click at [401, 119] on div at bounding box center [346, 119] width 253 height 44
click at [415, 122] on div at bounding box center [346, 119] width 253 height 44
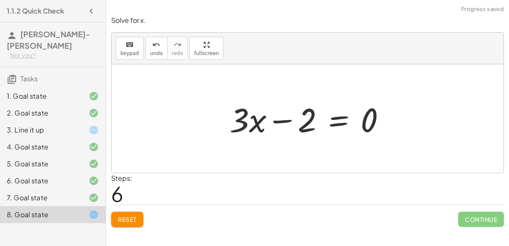
click at [318, 126] on div at bounding box center [310, 119] width 171 height 44
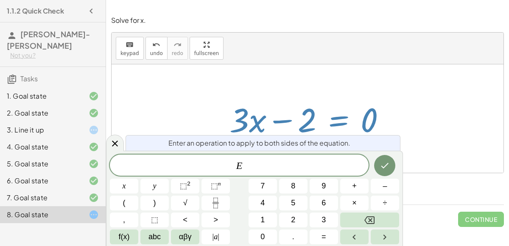
click at [393, 104] on div at bounding box center [310, 119] width 171 height 44
click at [286, 87] on div at bounding box center [308, 118] width 392 height 109
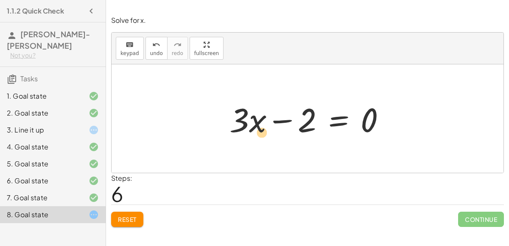
drag, startPoint x: 250, startPoint y: 118, endPoint x: 252, endPoint y: 127, distance: 9.3
click at [252, 127] on div at bounding box center [310, 119] width 171 height 44
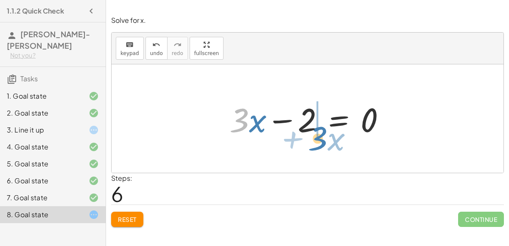
drag, startPoint x: 240, startPoint y: 121, endPoint x: 318, endPoint y: 139, distance: 80.0
click at [318, 139] on div at bounding box center [310, 119] width 171 height 44
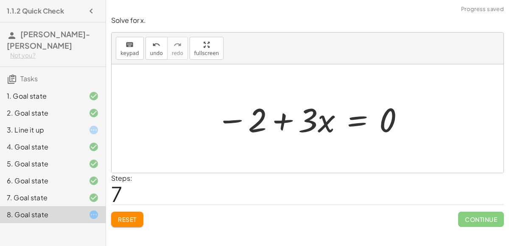
click at [283, 118] on div at bounding box center [311, 119] width 198 height 44
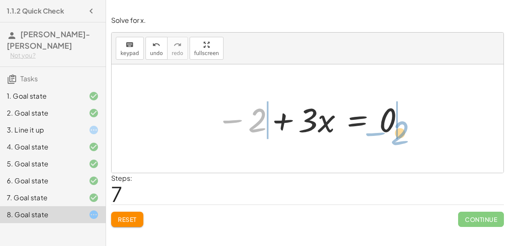
drag, startPoint x: 261, startPoint y: 122, endPoint x: 404, endPoint y: 135, distance: 143.0
click at [404, 135] on div at bounding box center [311, 119] width 198 height 44
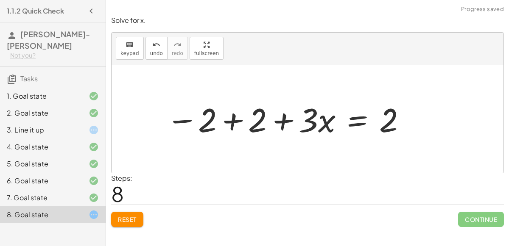
click at [243, 122] on div at bounding box center [286, 119] width 249 height 44
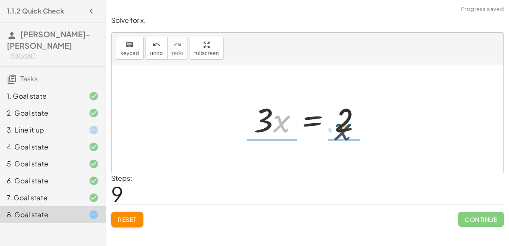
drag, startPoint x: 281, startPoint y: 118, endPoint x: 344, endPoint y: 127, distance: 63.3
click at [344, 127] on div at bounding box center [310, 119] width 123 height 44
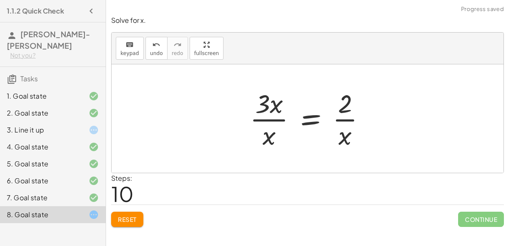
click at [266, 104] on div at bounding box center [310, 118] width 131 height 65
click at [275, 107] on div at bounding box center [310, 118] width 131 height 65
click at [277, 123] on div at bounding box center [310, 118] width 131 height 65
click at [279, 121] on div at bounding box center [310, 118] width 131 height 65
click at [335, 118] on div at bounding box center [310, 118] width 131 height 65
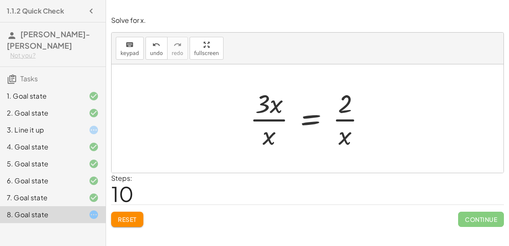
click at [273, 111] on div at bounding box center [310, 118] width 131 height 65
click at [327, 117] on div at bounding box center [310, 118] width 131 height 65
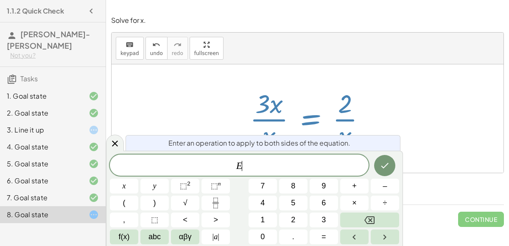
click at [201, 87] on div at bounding box center [308, 118] width 392 height 109
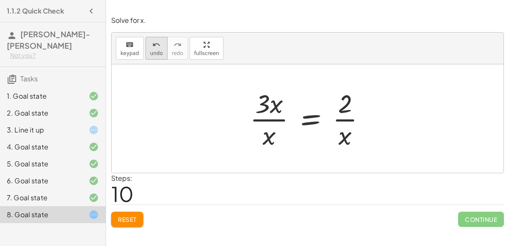
click at [152, 48] on icon "undo" at bounding box center [156, 45] width 8 height 10
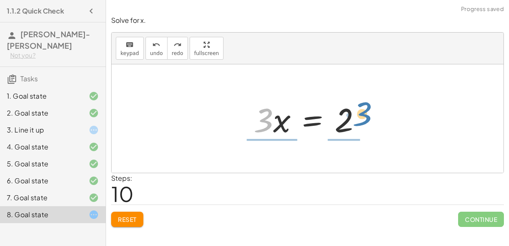
drag, startPoint x: 262, startPoint y: 122, endPoint x: 357, endPoint y: 117, distance: 95.1
click at [357, 117] on div at bounding box center [310, 119] width 123 height 44
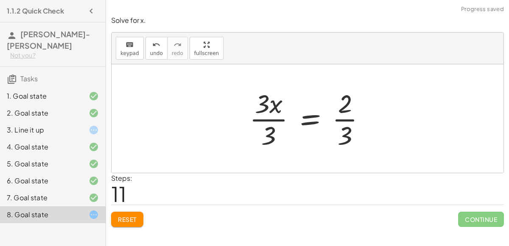
click at [270, 115] on div at bounding box center [310, 118] width 131 height 65
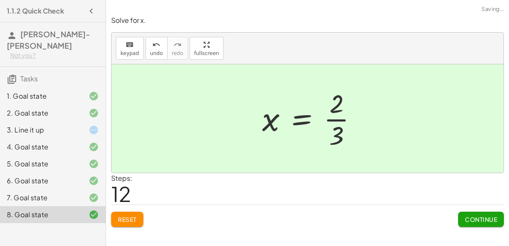
click at [347, 118] on div at bounding box center [313, 118] width 110 height 65
click at [467, 209] on div "Continue" at bounding box center [481, 216] width 46 height 22
click at [468, 216] on span "Continue" at bounding box center [481, 220] width 32 height 8
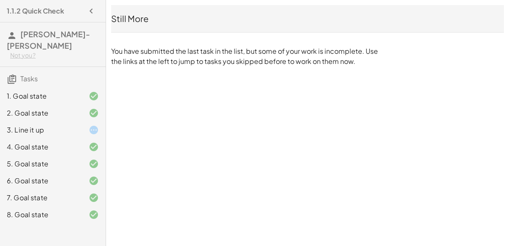
click at [97, 128] on icon at bounding box center [94, 130] width 10 height 10
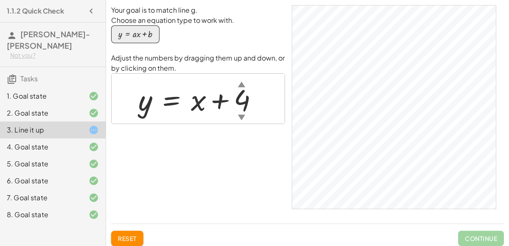
click at [86, 210] on div at bounding box center [87, 215] width 24 height 10
